Goal: Find specific page/section: Find specific page/section

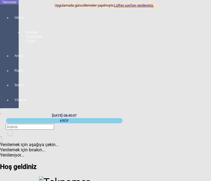
click at [11, 46] on div at bounding box center [15, 46] width 8 height 0
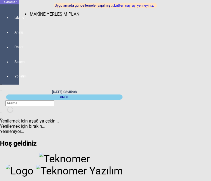
click at [30, 12] on span "MAKİNE YERLEŞİM PLANI" at bounding box center [55, 14] width 51 height 5
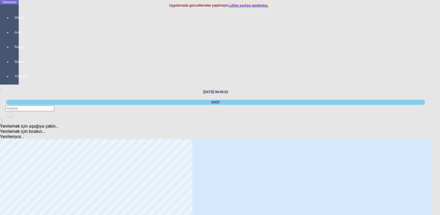
click at [211, 4] on link "Lütfen sayfayı yenileyiniz." at bounding box center [248, 5] width 40 height 4
